Goal: Information Seeking & Learning: Learn about a topic

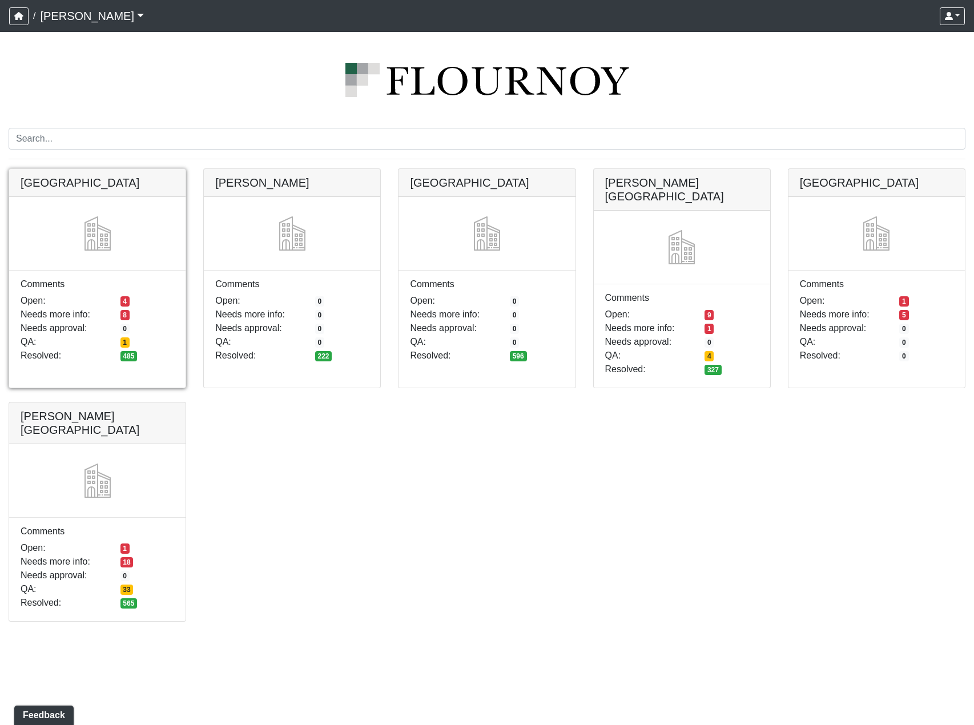
click at [108, 169] on link at bounding box center [97, 169] width 176 height 0
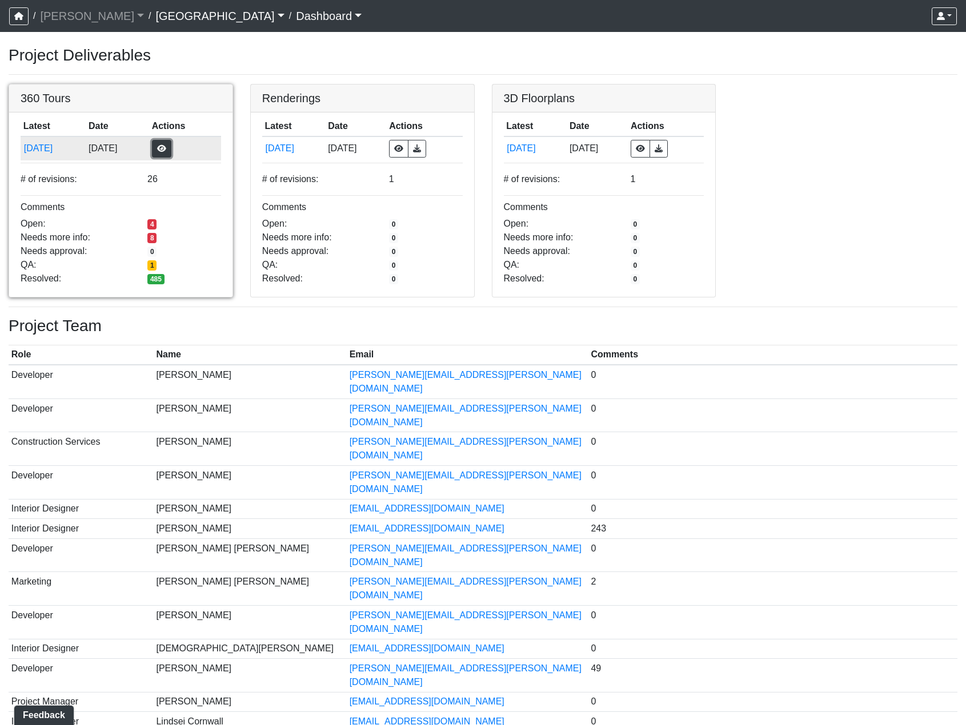
click at [171, 146] on button "button" at bounding box center [161, 149] width 19 height 18
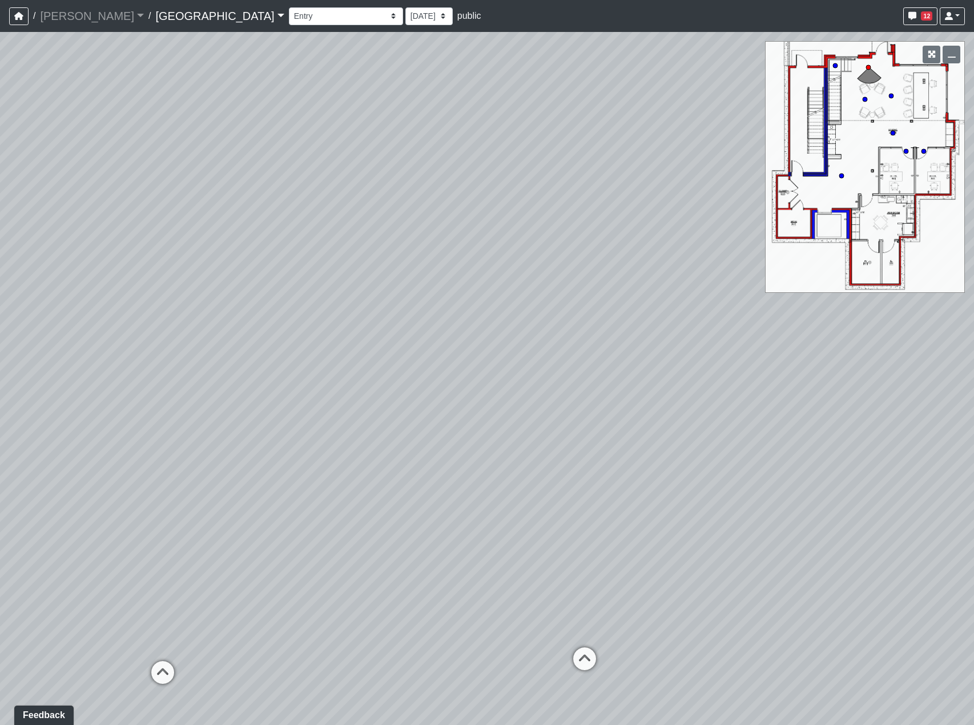
click at [156, 16] on link "[GEOGRAPHIC_DATA]" at bounding box center [219, 16] width 129 height 23
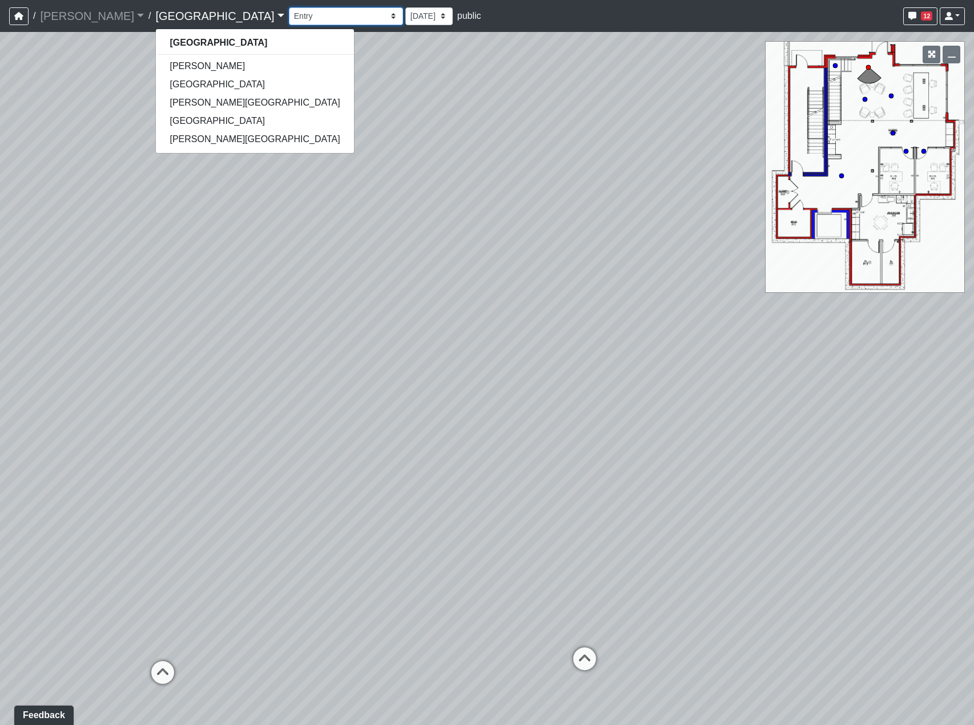
click at [289, 15] on select "Clubroom Lobby Courtyard Entry Kitchen Kitchen Stools Seating TV Lounge Banquet…" at bounding box center [346, 16] width 114 height 18
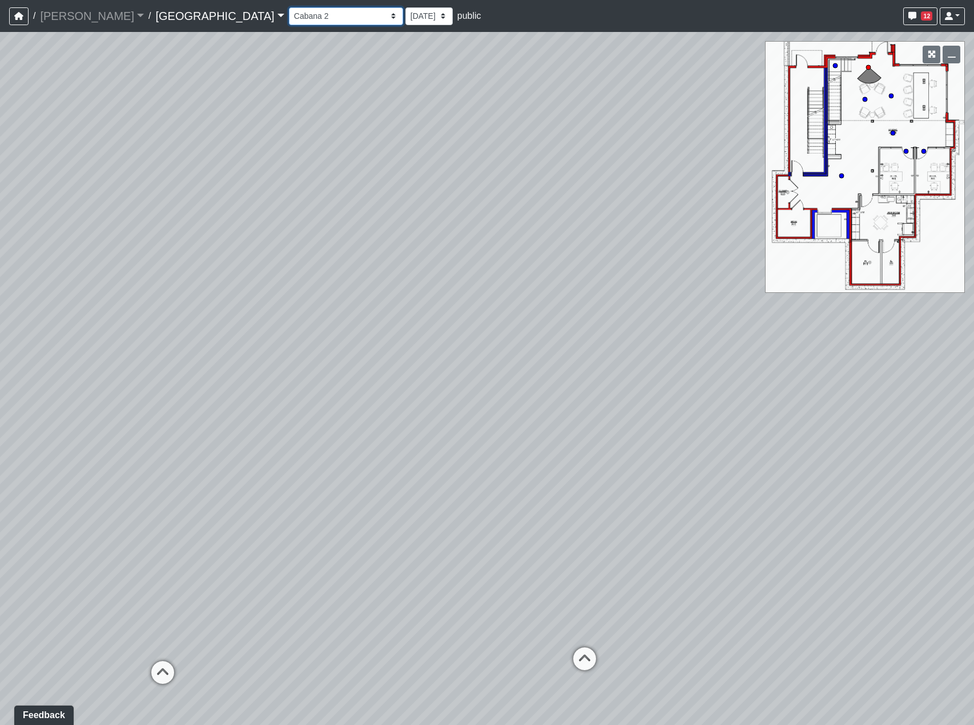
click at [289, 7] on select "Clubroom Lobby Courtyard Entry Kitchen Kitchen Stools Seating TV Lounge Banquet…" at bounding box center [346, 16] width 114 height 18
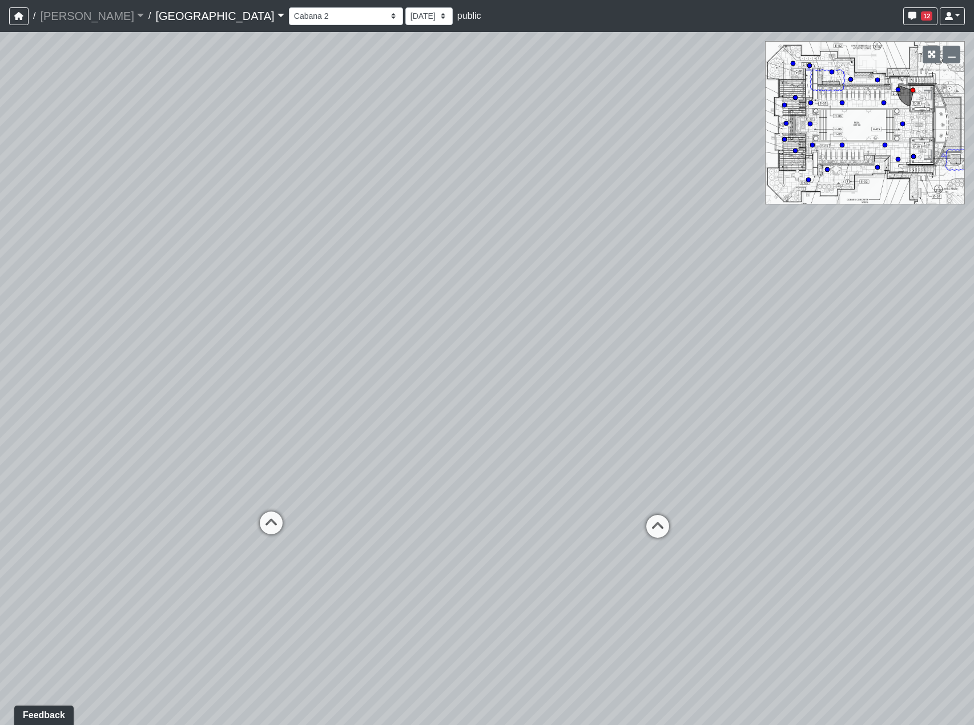
drag, startPoint x: 413, startPoint y: 536, endPoint x: 684, endPoint y: 452, distance: 283.1
click at [634, 452] on div "Loading... Reception Desk Loading... Lobby Loading... Landing Loading... Pool E…" at bounding box center [487, 378] width 974 height 693
drag, startPoint x: 342, startPoint y: 551, endPoint x: 711, endPoint y: 549, distance: 368.9
click at [795, 560] on div "Loading... Reception Desk Loading... Lobby Loading... Landing Loading... Pool E…" at bounding box center [487, 378] width 974 height 693
drag, startPoint x: 368, startPoint y: 427, endPoint x: 917, endPoint y: 451, distance: 548.8
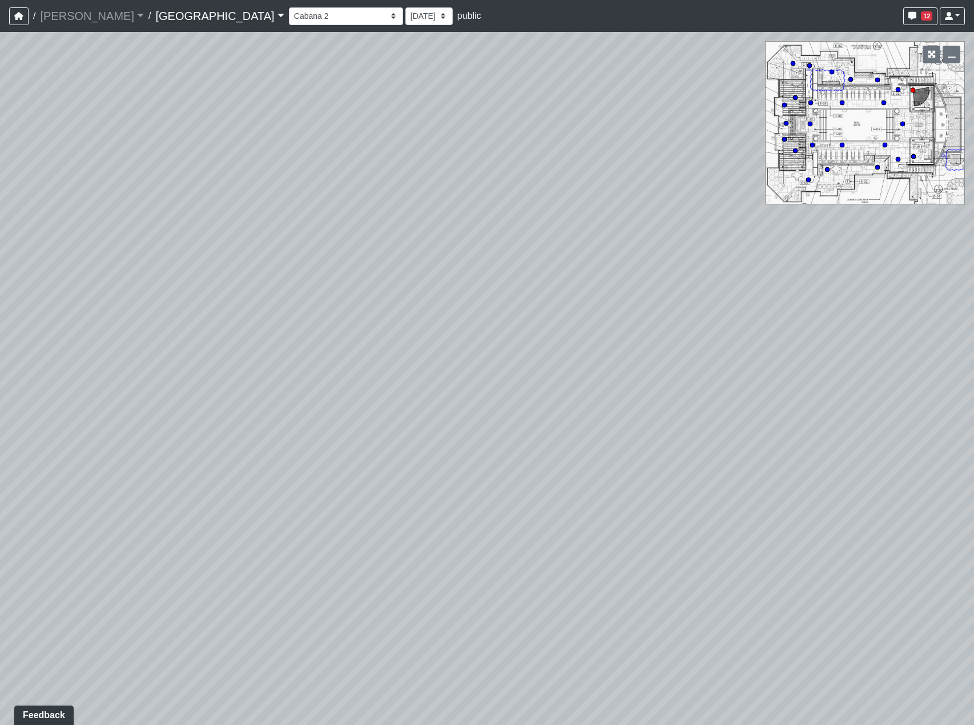
click at [697, 611] on div "Loading... Reception Desk Loading... Lobby Loading... Landing Loading... Pool E…" at bounding box center [487, 378] width 974 height 693
drag, startPoint x: 388, startPoint y: 556, endPoint x: 553, endPoint y: 440, distance: 202.2
click at [528, 457] on div "Loading... Reception Desk Loading... Lobby Loading... Landing Loading... Pool E…" at bounding box center [487, 378] width 974 height 693
drag, startPoint x: 472, startPoint y: 491, endPoint x: 8, endPoint y: 386, distance: 475.4
click at [48, 386] on div "Loading... Reception Desk Loading... Lobby Loading... Landing Loading... Pool E…" at bounding box center [487, 378] width 974 height 693
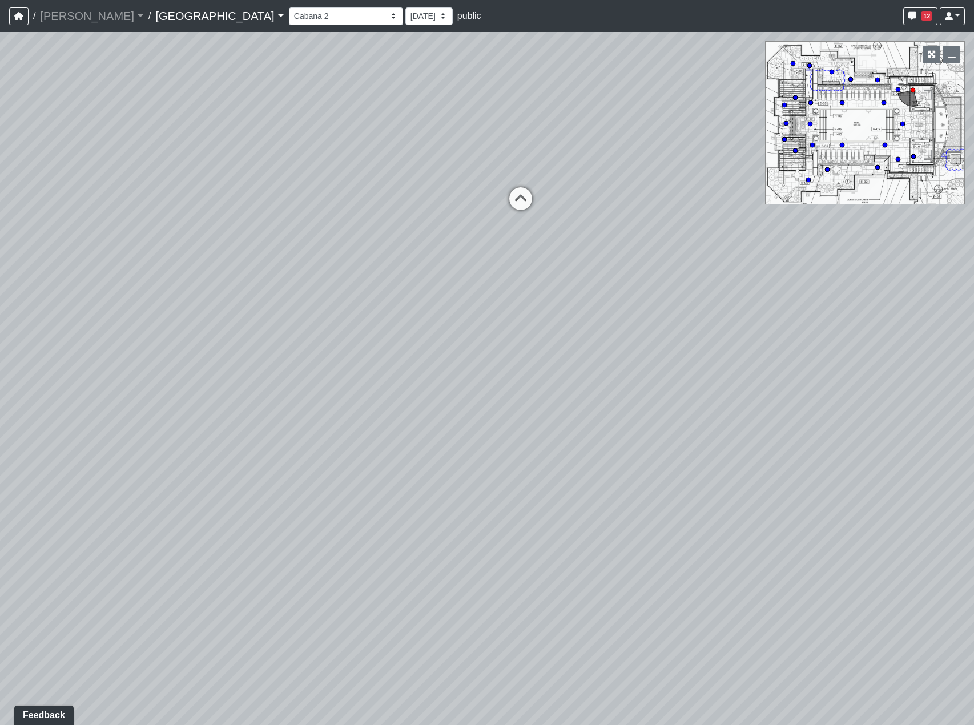
drag, startPoint x: 580, startPoint y: 400, endPoint x: 343, endPoint y: 504, distance: 258.1
click at [284, 528] on div "Loading... Reception Desk Loading... Lobby Loading... Landing Loading... Pool E…" at bounding box center [487, 378] width 974 height 693
click at [535, 395] on icon at bounding box center [548, 388] width 34 height 34
drag, startPoint x: 163, startPoint y: 466, endPoint x: 629, endPoint y: 463, distance: 465.5
click at [533, 463] on div "Loading... Reception Desk Loading... Lobby Loading... Landing Loading... Pool E…" at bounding box center [487, 378] width 974 height 693
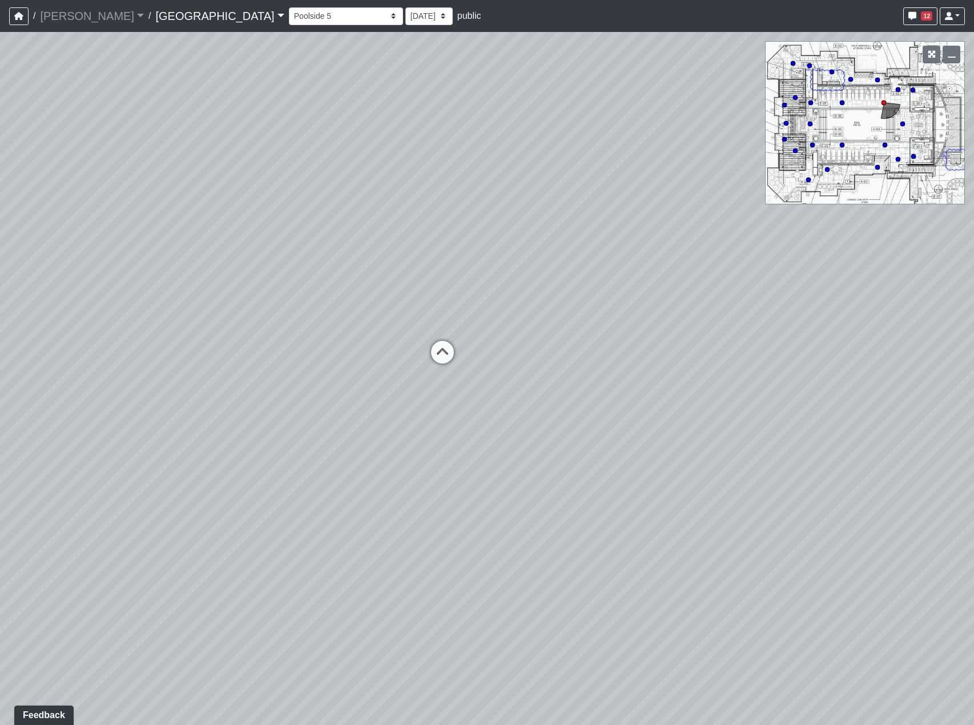
drag, startPoint x: 299, startPoint y: 469, endPoint x: 549, endPoint y: 460, distance: 250.9
click at [502, 454] on div "Loading... Reception Desk Loading... Lobby Loading... Landing Loading... Pool E…" at bounding box center [487, 378] width 974 height 693
drag, startPoint x: 236, startPoint y: 448, endPoint x: 292, endPoint y: 513, distance: 85.4
click at [140, 551] on div "Loading... Reception Desk Loading... Lobby Loading... Landing Loading... Pool E…" at bounding box center [487, 378] width 974 height 693
click at [761, 439] on icon at bounding box center [777, 445] width 34 height 34
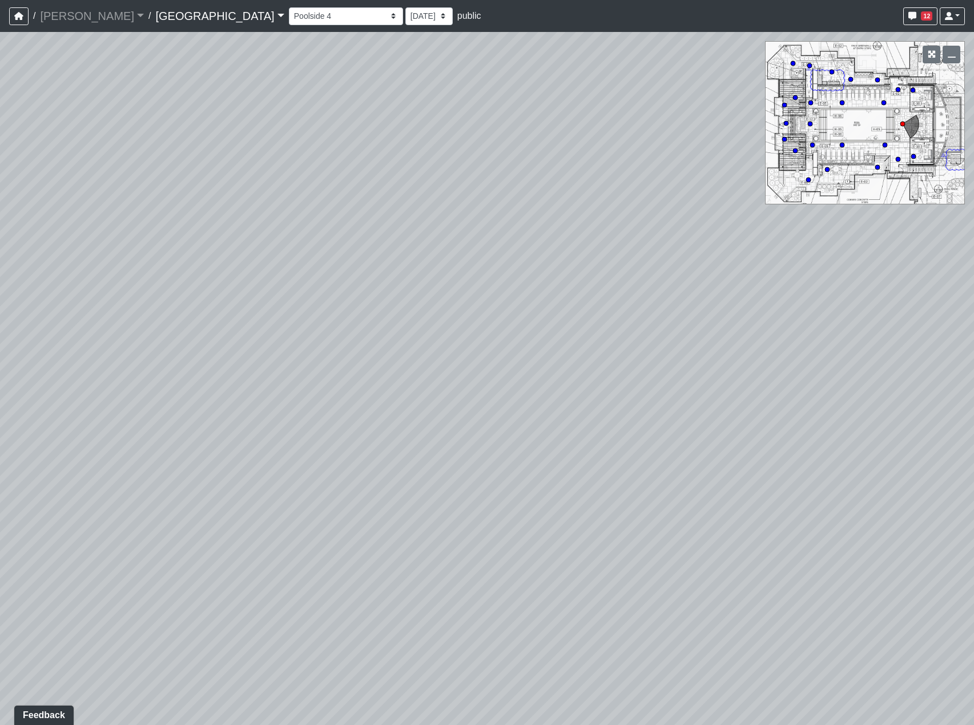
drag, startPoint x: 231, startPoint y: 460, endPoint x: 519, endPoint y: 455, distance: 287.9
click at [433, 458] on div "Loading... Reception Desk Loading... Lobby Loading... Landing Loading... Pool E…" at bounding box center [487, 378] width 974 height 693
drag, startPoint x: 408, startPoint y: 454, endPoint x: 14, endPoint y: 412, distance: 396.8
click at [37, 419] on div "Loading... Reception Desk Loading... Lobby Loading... Landing Loading... Pool E…" at bounding box center [487, 378] width 974 height 693
drag, startPoint x: 516, startPoint y: 397, endPoint x: 87, endPoint y: 458, distance: 432.7
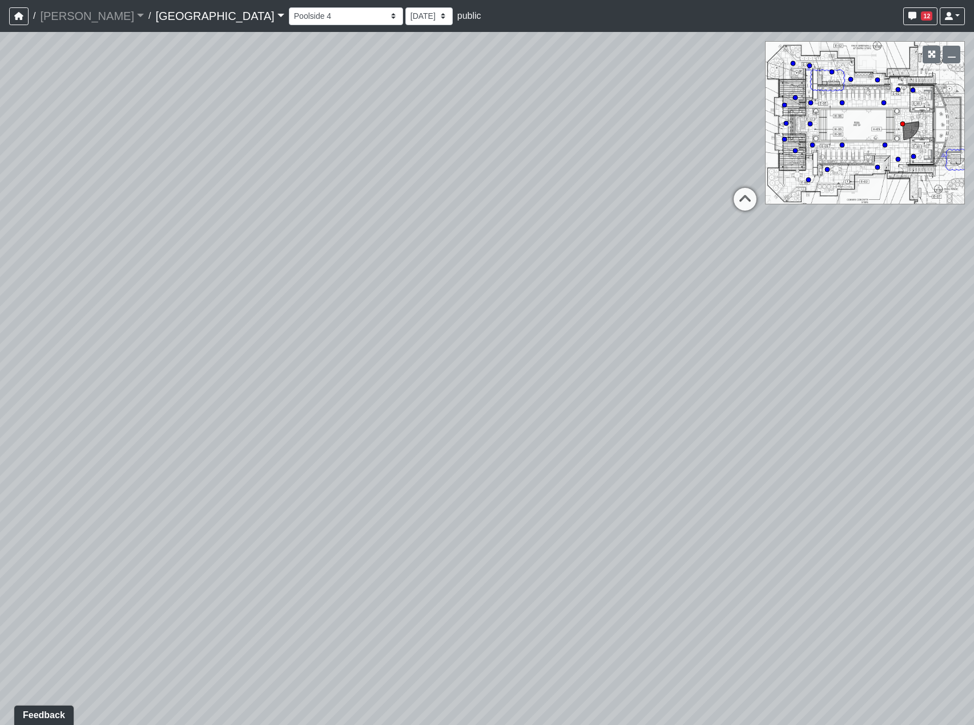
click at [87, 458] on div "Loading... Reception Desk Loading... Lobby Loading... Landing Loading... Pool E…" at bounding box center [487, 378] width 974 height 693
click at [697, 378] on icon at bounding box center [701, 390] width 34 height 34
drag, startPoint x: 154, startPoint y: 417, endPoint x: 683, endPoint y: 416, distance: 529.4
click at [600, 416] on div "Loading... Reception Desk Loading... Lobby Loading... Landing Loading... Pool E…" at bounding box center [487, 378] width 974 height 693
drag, startPoint x: 580, startPoint y: 428, endPoint x: 499, endPoint y: 429, distance: 80.5
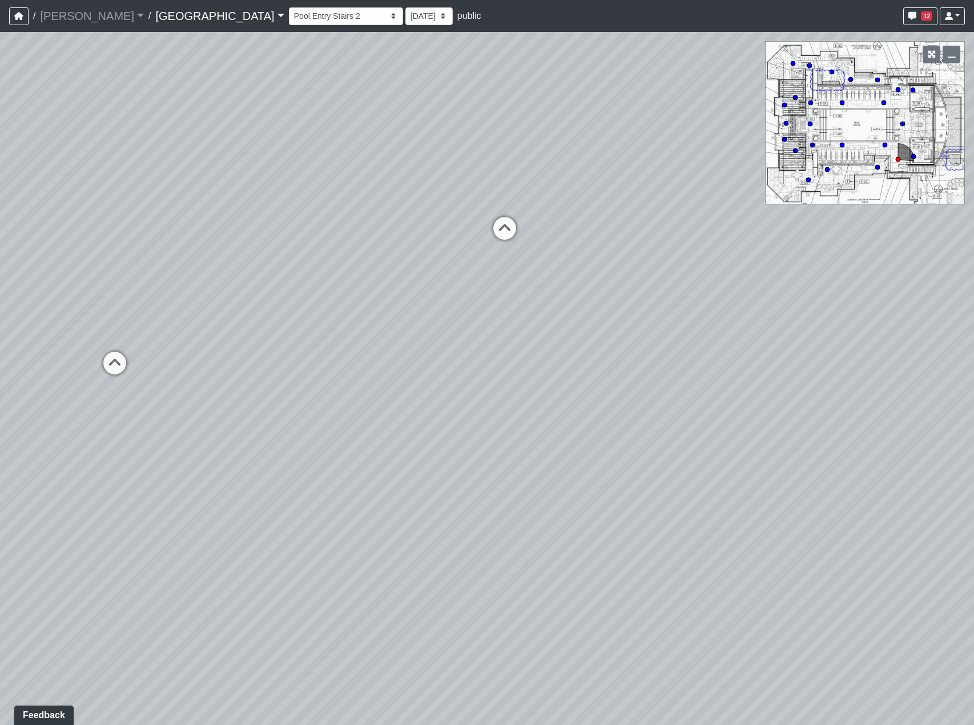
click at [499, 429] on div "Loading... Reception Desk Loading... Lobby Loading... Landing Loading... Pool E…" at bounding box center [487, 378] width 974 height 693
drag, startPoint x: 653, startPoint y: 351, endPoint x: 477, endPoint y: 375, distance: 178.0
click at [477, 375] on div "Loading... Reception Desk Loading... Lobby Loading... Landing Loading... Pool E…" at bounding box center [487, 378] width 974 height 693
drag, startPoint x: 505, startPoint y: 417, endPoint x: 500, endPoint y: 391, distance: 27.4
click at [500, 391] on div "Loading... Reception Desk Loading... Lobby Loading... Landing Loading... Pool E…" at bounding box center [487, 378] width 974 height 693
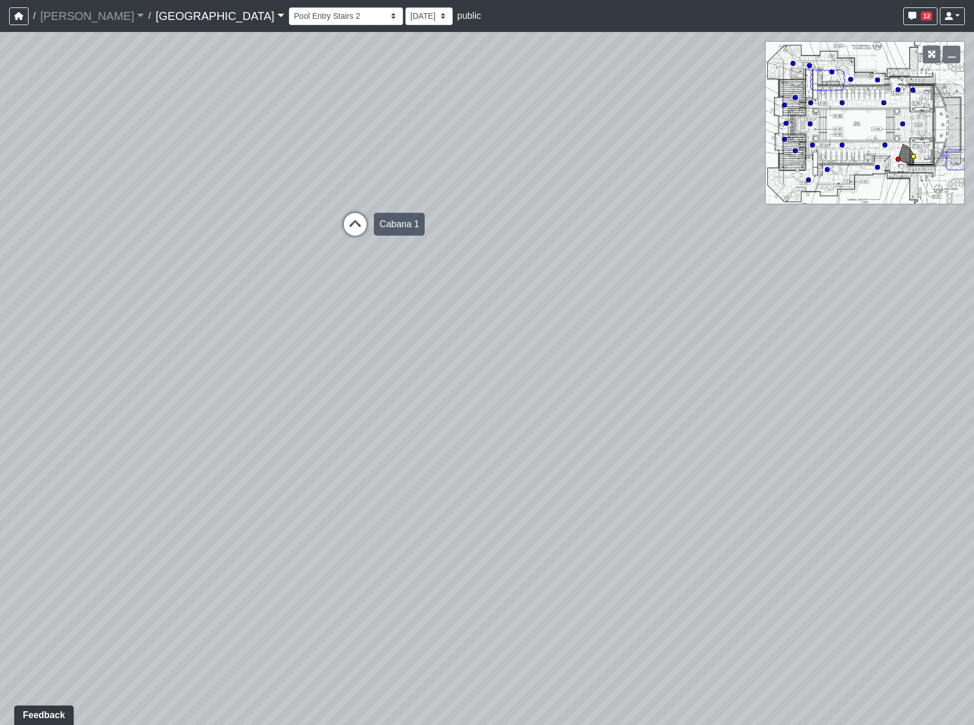
click at [344, 230] on icon at bounding box center [355, 230] width 34 height 34
drag, startPoint x: 752, startPoint y: 310, endPoint x: 810, endPoint y: 258, distance: 78.1
click at [781, 278] on div "Loading... Reception Desk Loading... Lobby Loading... Landing Loading... Pool E…" at bounding box center [487, 378] width 974 height 693
drag, startPoint x: 523, startPoint y: 413, endPoint x: 802, endPoint y: 359, distance: 285.1
click at [802, 359] on div "Loading... Reception Desk Loading... Lobby Loading... Landing Loading... Pool E…" at bounding box center [487, 378] width 974 height 693
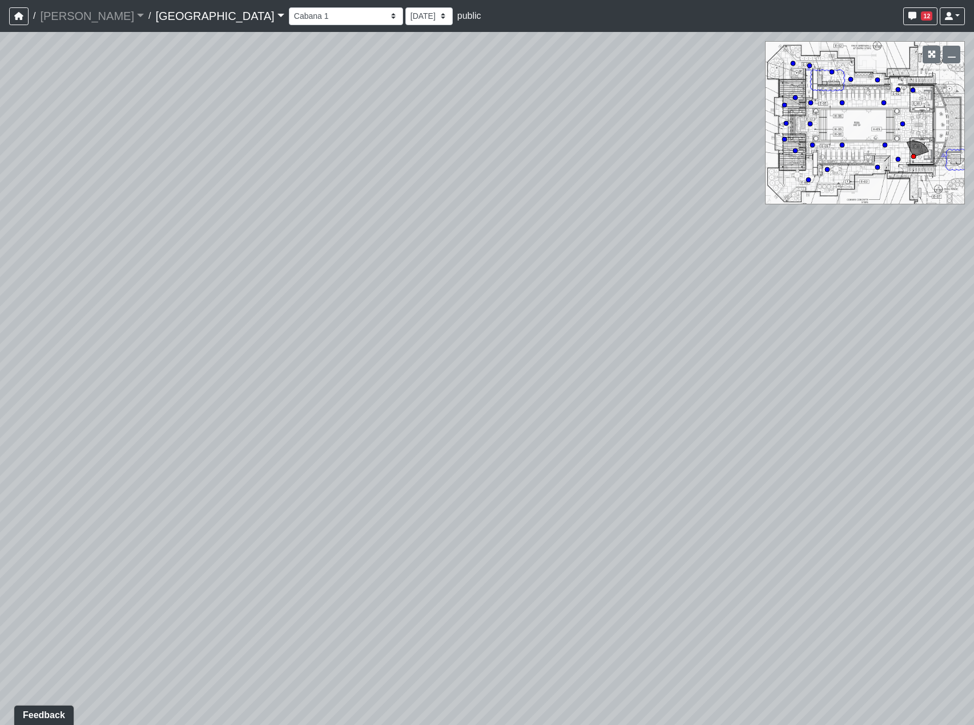
drag, startPoint x: 669, startPoint y: 427, endPoint x: 449, endPoint y: 371, distance: 226.8
click at [449, 372] on div "Loading... Reception Desk Loading... Lobby Loading... Landing Loading... Pool E…" at bounding box center [487, 378] width 974 height 693
drag, startPoint x: 809, startPoint y: 357, endPoint x: 603, endPoint y: 520, distance: 262.7
click at [603, 528] on div "Loading... Reception Desk Loading... Lobby Loading... Landing Loading... Pool E…" at bounding box center [487, 378] width 974 height 693
drag, startPoint x: 613, startPoint y: 492, endPoint x: 736, endPoint y: 345, distance: 191.0
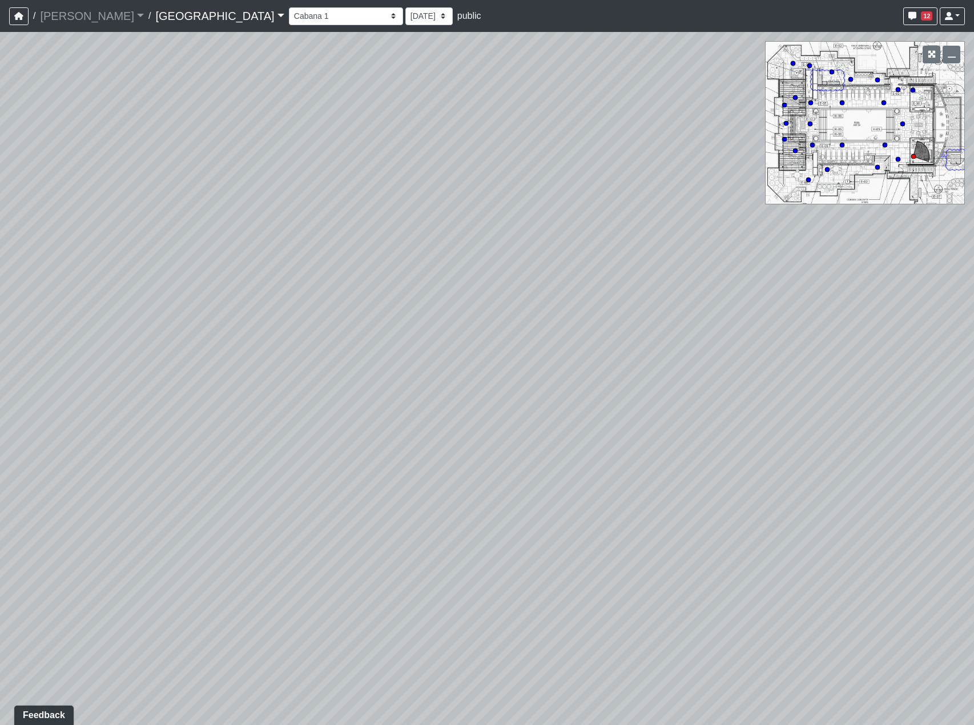
click at [719, 370] on div "Loading... Reception Desk Loading... Lobby Loading... Landing Loading... Pool E…" at bounding box center [487, 378] width 974 height 693
drag, startPoint x: 596, startPoint y: 423, endPoint x: 473, endPoint y: 500, distance: 144.8
click at [477, 500] on div "Loading... Reception Desk Loading... Lobby Loading... Landing Loading... Pool E…" at bounding box center [487, 378] width 974 height 693
drag, startPoint x: 739, startPoint y: 408, endPoint x: 226, endPoint y: 465, distance: 516.1
click at [226, 465] on div "Loading... Reception Desk Loading... Lobby Loading... Landing Loading... Pool E…" at bounding box center [487, 378] width 974 height 693
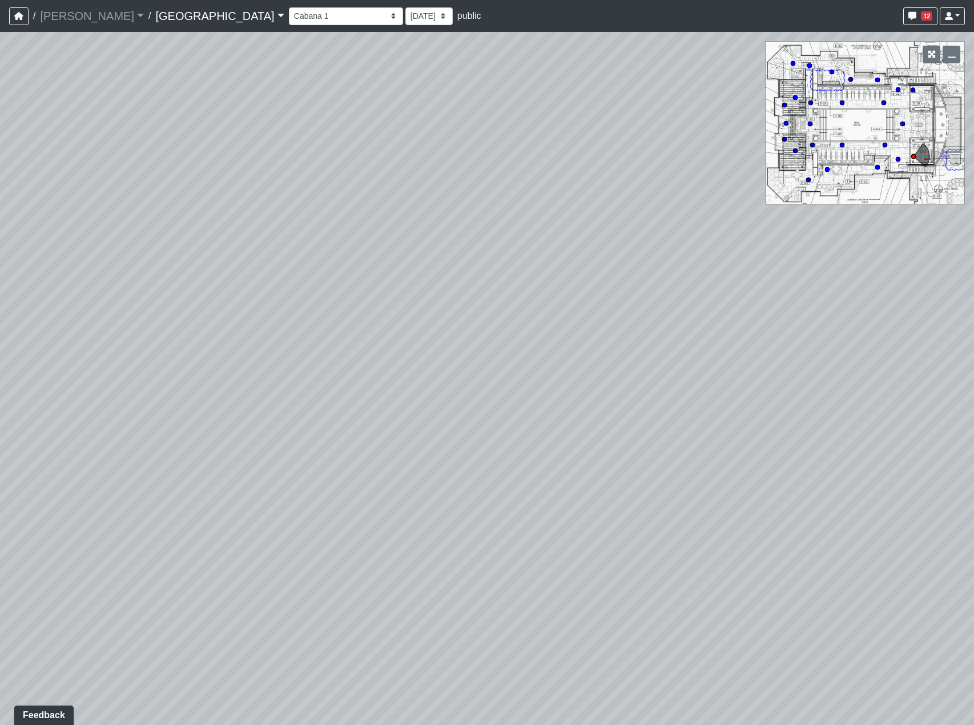
drag, startPoint x: 226, startPoint y: 465, endPoint x: 729, endPoint y: 390, distance: 508.9
click at [871, 379] on div "Loading... Reception Desk Loading... Lobby Loading... Landing Loading... Pool E…" at bounding box center [487, 378] width 974 height 693
drag, startPoint x: 509, startPoint y: 387, endPoint x: 793, endPoint y: 290, distance: 300.5
click at [812, 284] on div "Loading... Reception Desk Loading... Lobby Loading... Landing Loading... Pool E…" at bounding box center [487, 378] width 974 height 693
drag, startPoint x: 609, startPoint y: 191, endPoint x: 504, endPoint y: 332, distance: 175.9
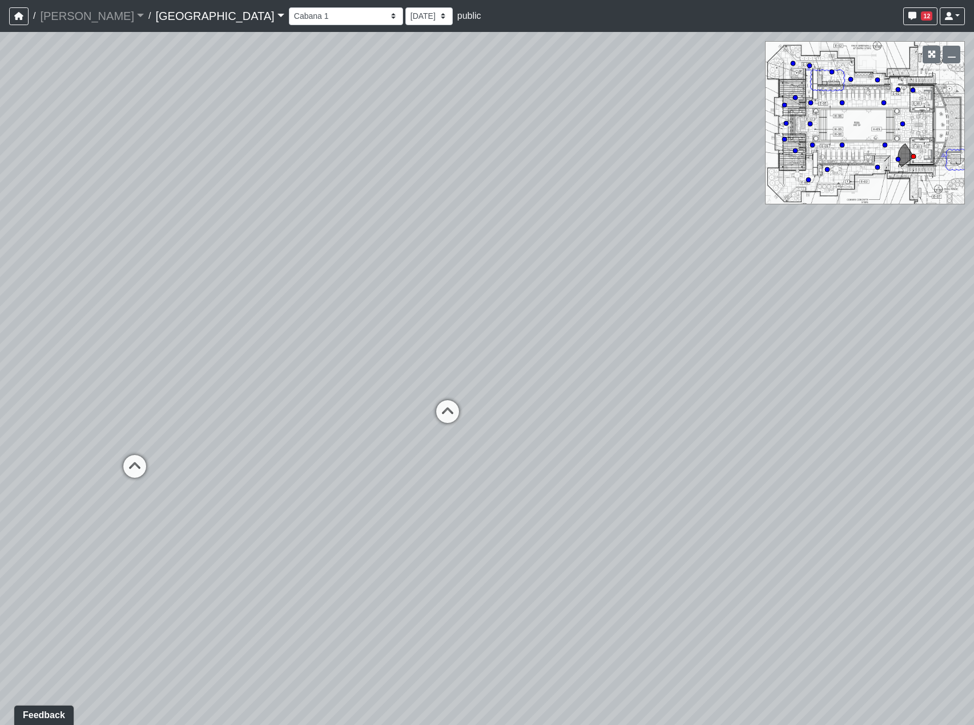
click at [504, 332] on div "Loading... Reception Desk Loading... Lobby Loading... Landing Loading... Pool E…" at bounding box center [487, 378] width 974 height 693
click at [453, 419] on icon at bounding box center [444, 420] width 34 height 34
drag, startPoint x: 674, startPoint y: 421, endPoint x: 601, endPoint y: 425, distance: 73.2
click at [601, 425] on div "Loading... Reception Desk Loading... Lobby Loading... Landing Loading... Pool E…" at bounding box center [487, 378] width 974 height 693
drag, startPoint x: 354, startPoint y: 397, endPoint x: 360, endPoint y: 396, distance: 5.8
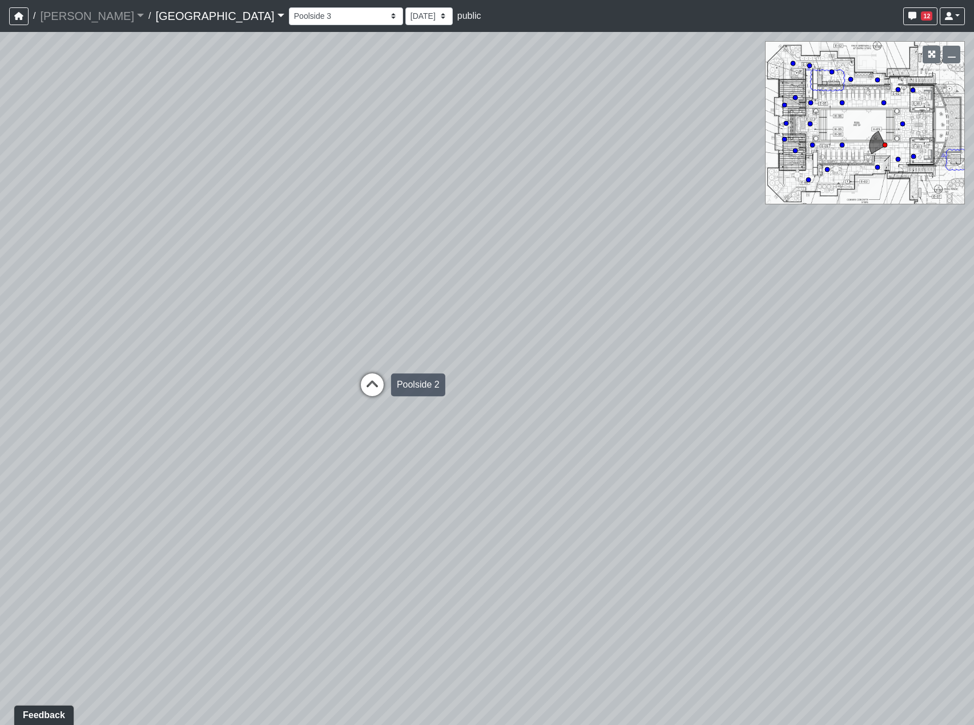
click at [355, 397] on div "Loading... Reception Desk Loading... Lobby Loading... Landing Loading... Pool E…" at bounding box center [487, 378] width 974 height 693
click at [372, 391] on icon at bounding box center [373, 391] width 34 height 34
click at [383, 409] on icon at bounding box center [381, 420] width 34 height 34
click at [416, 291] on icon at bounding box center [421, 275] width 34 height 34
drag, startPoint x: 432, startPoint y: 371, endPoint x: 803, endPoint y: 365, distance: 370.7
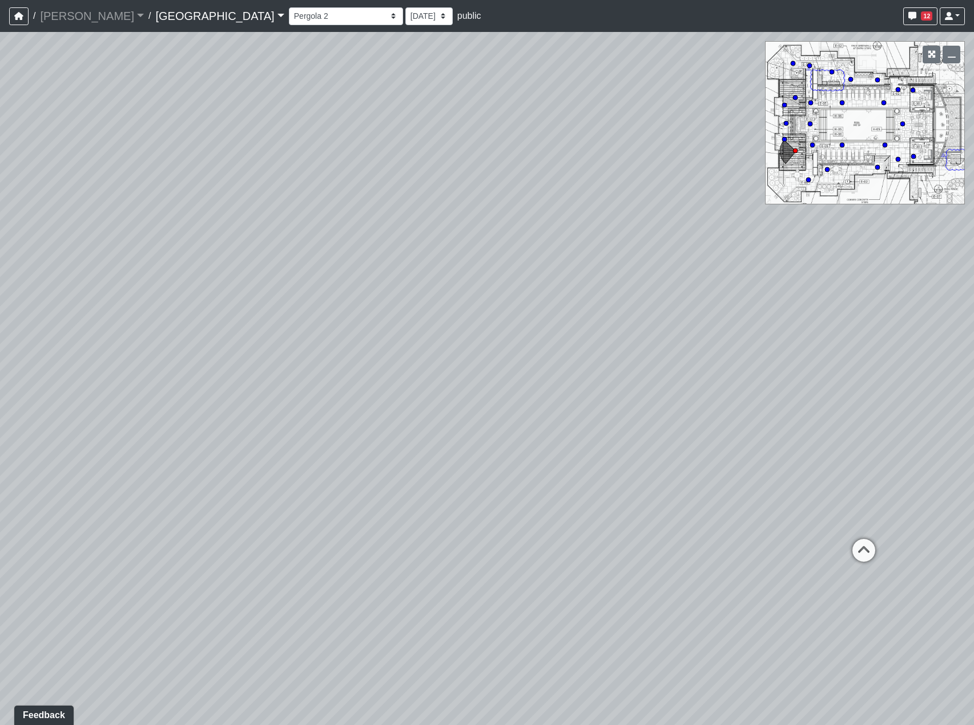
click at [766, 365] on div "Loading... Reception Desk Loading... Lobby Loading... Landing Loading... Pool E…" at bounding box center [487, 378] width 974 height 693
drag, startPoint x: 737, startPoint y: 404, endPoint x: 209, endPoint y: 360, distance: 530.2
click at [302, 378] on div "Loading... Reception Desk Loading... Lobby Loading... Landing Loading... Pool E…" at bounding box center [487, 378] width 974 height 693
drag
click at [121, 370] on div "Loading... Reception Desk Loading... Lobby Loading... Landing Loading... Pool E…" at bounding box center [487, 378] width 974 height 693
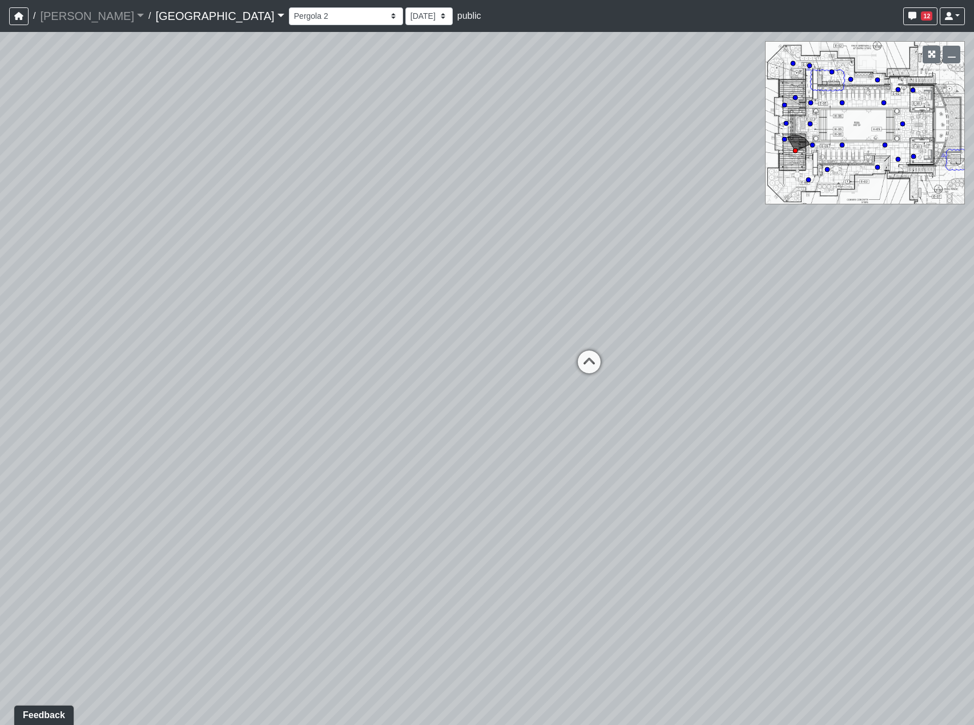
click at [395, 410] on div "Loading... Reception Desk Loading... Lobby Loading... Landing Loading... Pool E…" at bounding box center [487, 378] width 974 height 693
click at [413, 410] on div "Loading... Reception Desk Loading... Lobby Loading... Landing Loading... Pool E…" at bounding box center [487, 378] width 974 height 693
click at [641, 390] on icon at bounding box center [642, 407] width 34 height 34
click at [759, 405] on div "Loading... Reception Desk Loading... Lobby Loading... Landing Loading... Pool E…" at bounding box center [487, 378] width 974 height 693
click at [589, 315] on div "Loading... Reception Desk Loading... Lobby Loading... Landing Loading... Pool E…" at bounding box center [487, 378] width 974 height 693
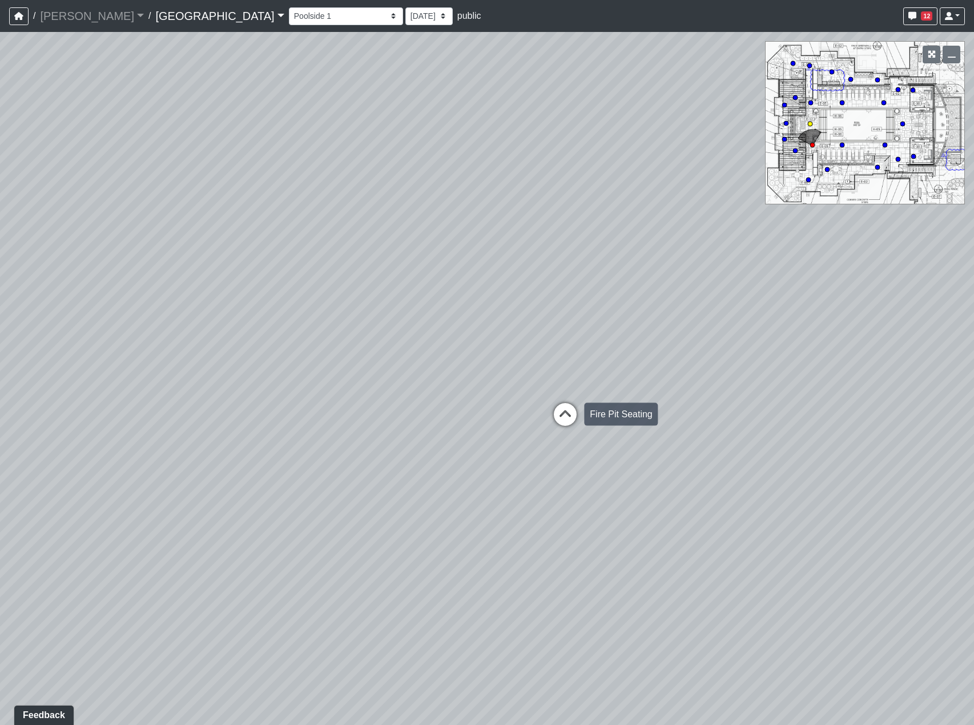
click at [565, 420] on icon at bounding box center [565, 420] width 34 height 34
click at [599, 424] on icon at bounding box center [602, 424] width 34 height 34
click at [45, 374] on div "Loading... Reception Desk Loading... Lobby Loading... Landing Loading... Pool E…" at bounding box center [487, 378] width 974 height 693
click at [471, 392] on div "Loading... Reception Desk Loading... Lobby Loading... Landing Loading... Pool E…" at bounding box center [487, 378] width 974 height 693
click at [302, 375] on div "Loading... Reception Desk Loading... Lobby Loading... Landing Loading... Pool E…" at bounding box center [487, 378] width 974 height 693
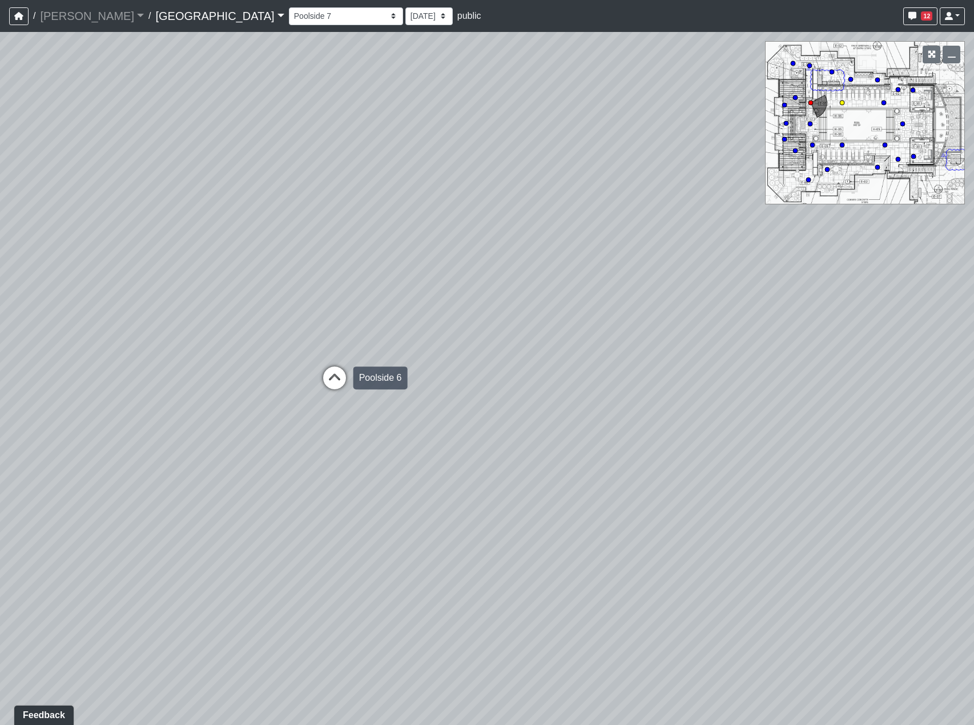
click at [329, 376] on icon at bounding box center [335, 384] width 34 height 34
click at [331, 365] on icon at bounding box center [339, 360] width 34 height 34
click at [505, 413] on div "Loading... Reception Desk Loading... Lobby Loading... Landing Loading... Pool E…" at bounding box center [487, 378] width 974 height 693
click at [662, 343] on icon at bounding box center [674, 343] width 34 height 34
select select "jR83fDwqZenfuZF2jo3kLc"
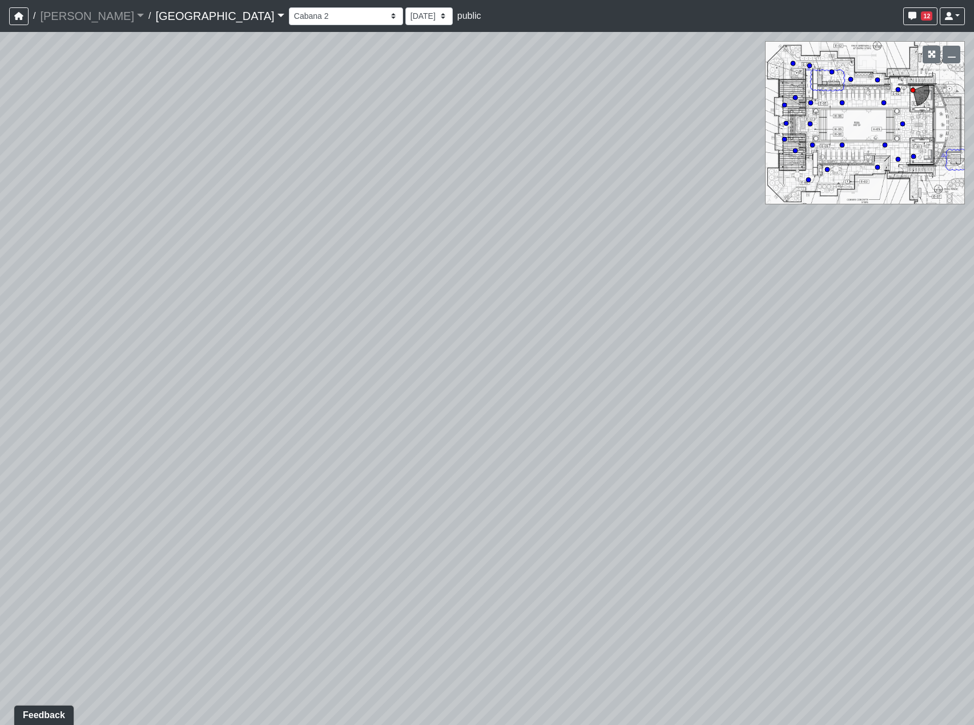
click at [133, 304] on div "Loading... Reception Desk Loading... Lobby Loading... Landing Loading... Pool E…" at bounding box center [487, 378] width 974 height 693
click at [402, 389] on div "Loading... Reception Desk Loading... Lobby Loading... Landing Loading... Pool E…" at bounding box center [487, 378] width 974 height 693
click at [413, 335] on div "Loading... Reception Desk Loading... Lobby Loading... Landing Loading... Pool E…" at bounding box center [487, 378] width 974 height 693
click at [640, 368] on div "Loading... Reception Desk Loading... Lobby Loading... Landing Loading... Pool E…" at bounding box center [487, 378] width 974 height 693
click at [786, 379] on div "Loading... Reception Desk Loading... Lobby Loading... Landing Loading... Pool E…" at bounding box center [487, 378] width 974 height 693
